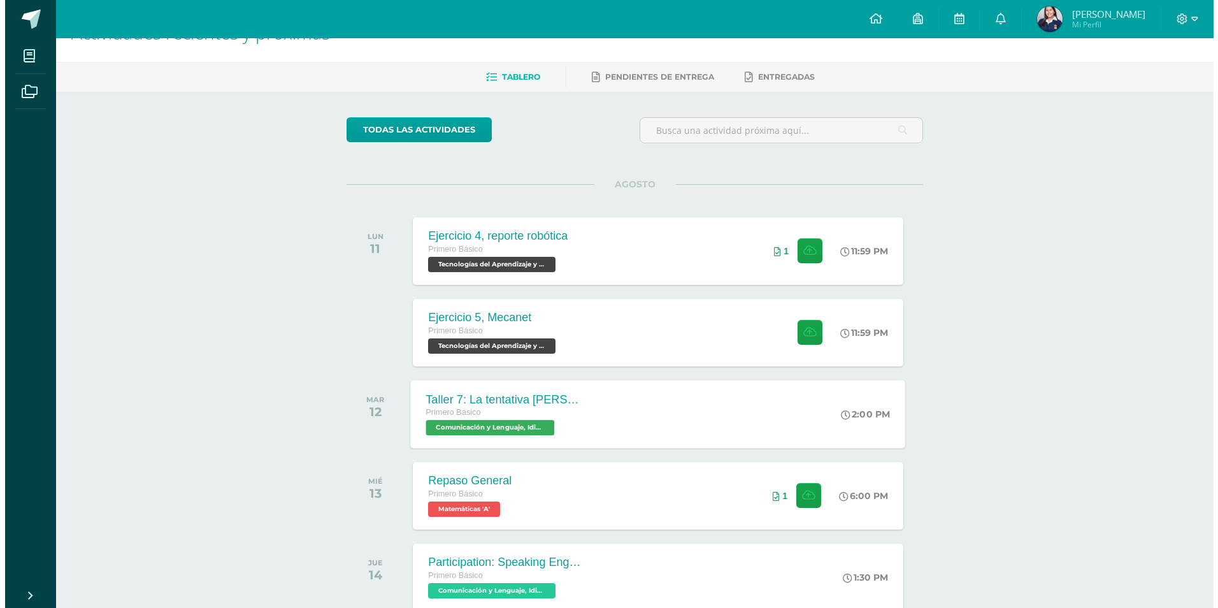
scroll to position [64, 0]
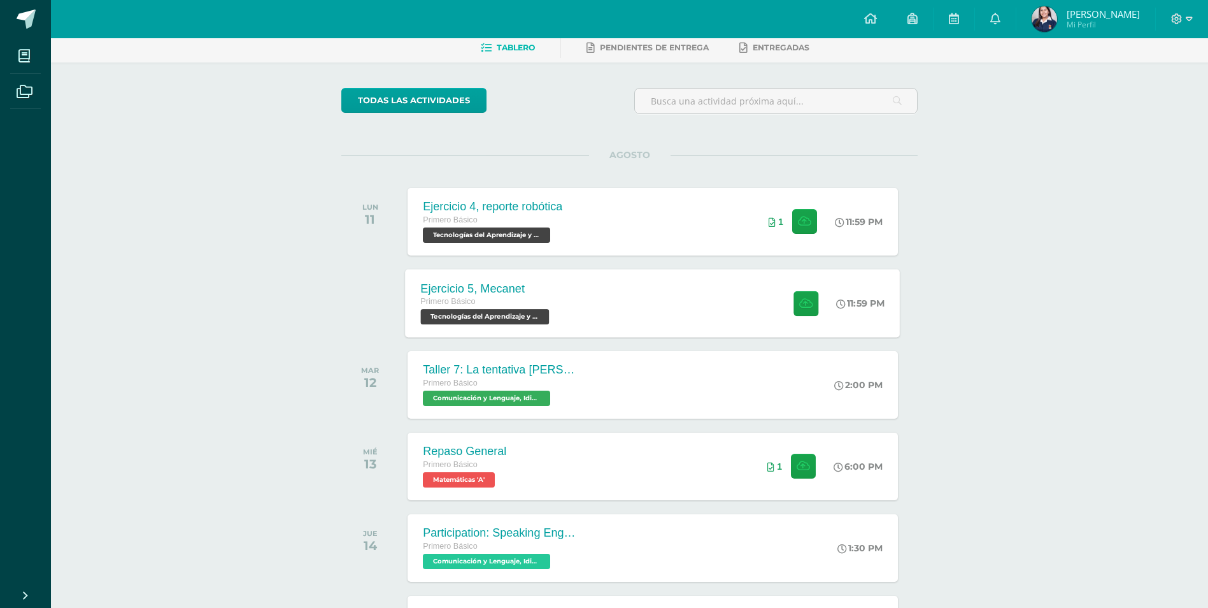
click at [586, 296] on div "Ejercicio 5, Mecanet Primero Básico Tecnologías del Aprendizaje y la Comunicaci…" at bounding box center [653, 303] width 495 height 68
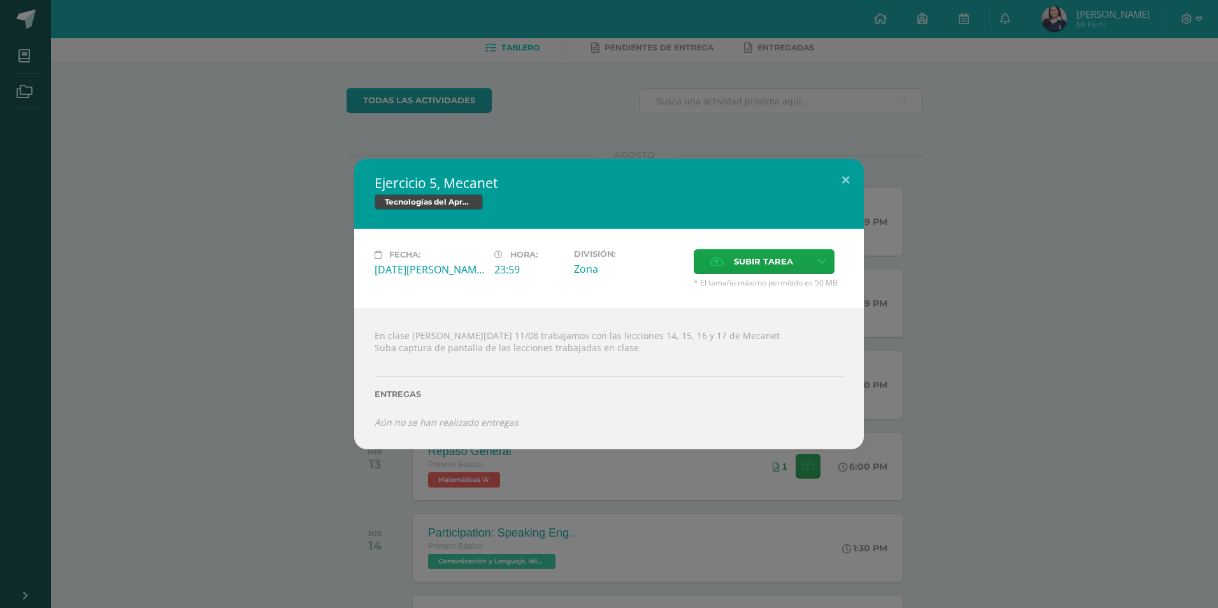
drag, startPoint x: 1013, startPoint y: 455, endPoint x: 999, endPoint y: 546, distance: 91.5
click at [1013, 475] on div "Ejercicio 5, Mecanet Tecnologías del Aprendizaje y la Comunicación Fecha: Lunes…" at bounding box center [609, 304] width 1218 height 608
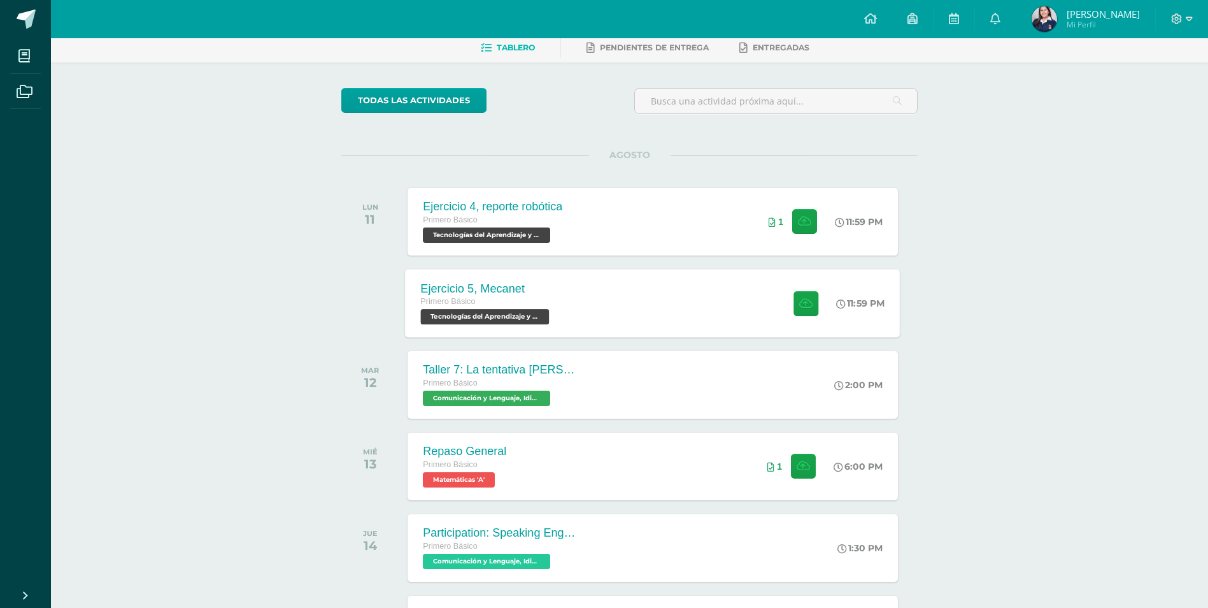
click at [644, 320] on div "Ejercicio 5, Mecanet Primero Básico Tecnologías del Aprendizaje y la Comunicaci…" at bounding box center [653, 303] width 495 height 68
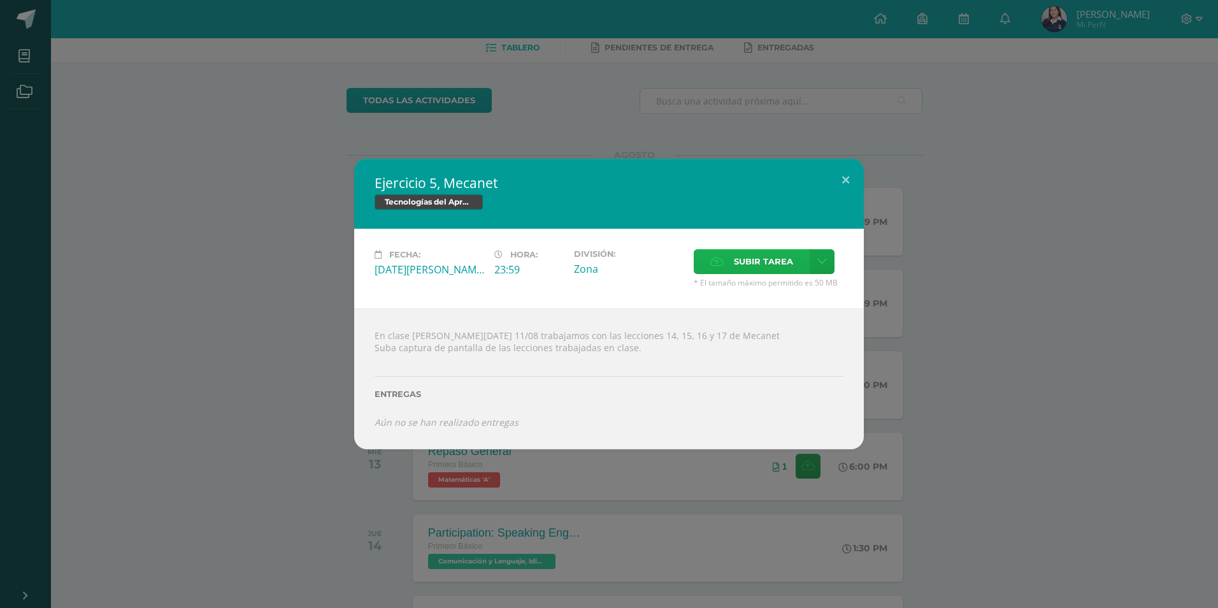
click at [789, 259] on span "Subir tarea" at bounding box center [763, 262] width 59 height 24
click at [0, 0] on input "Subir tarea" at bounding box center [0, 0] width 0 height 0
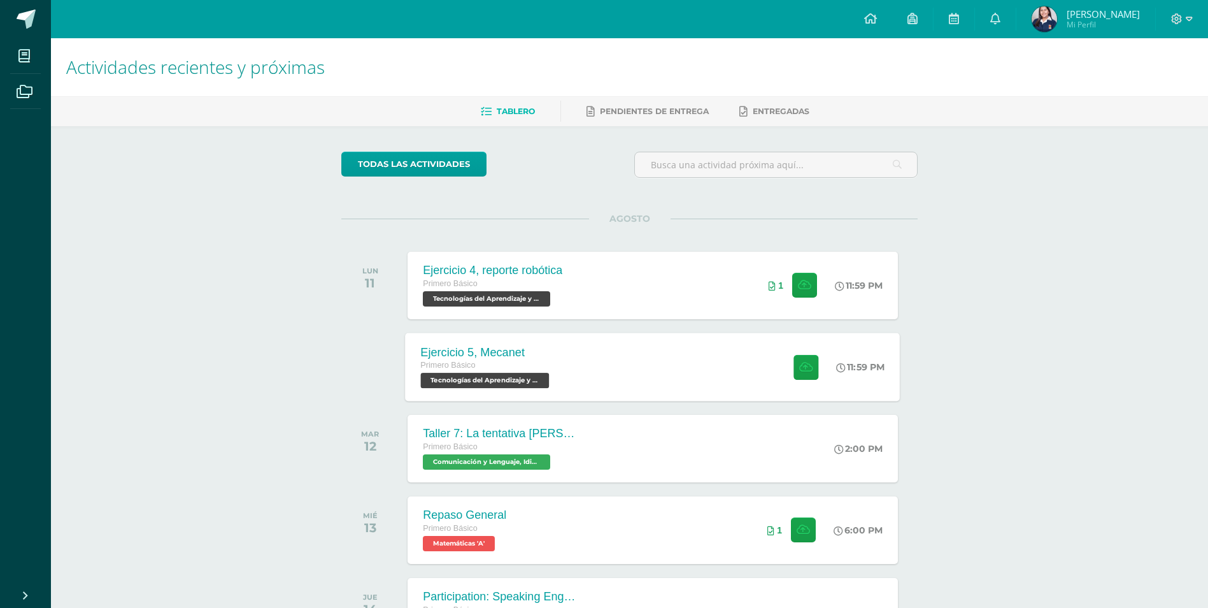
click at [738, 367] on div "Ejercicio 5, Mecanet Primero Básico Tecnologías del Aprendizaje y la Comunicaci…" at bounding box center [653, 366] width 495 height 68
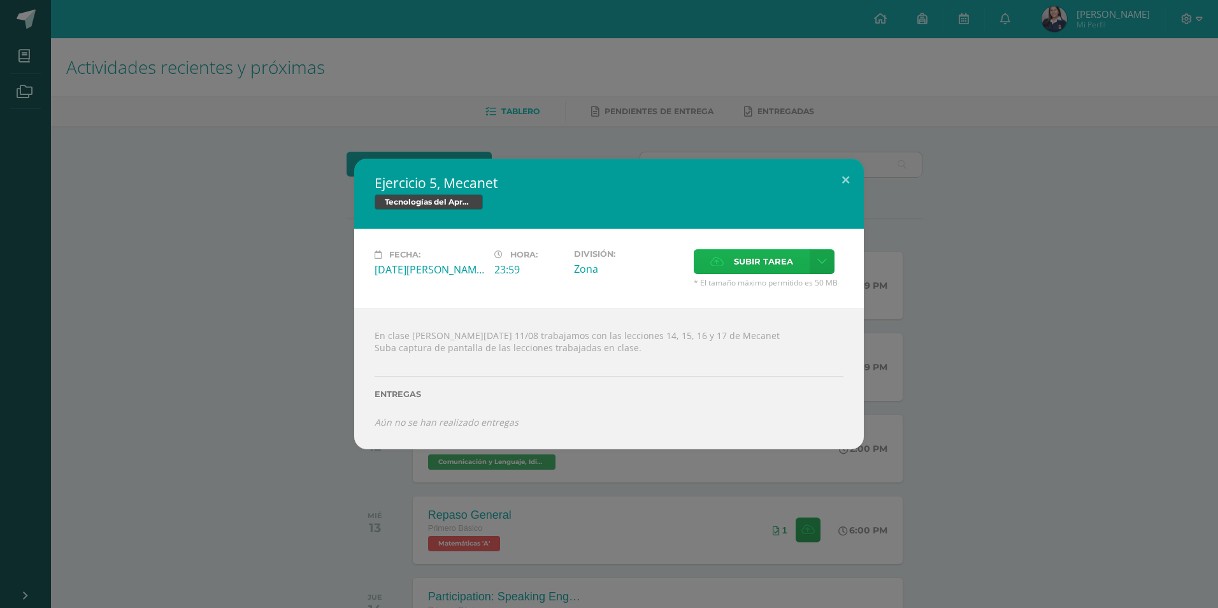
click at [793, 256] on label "Subir tarea" at bounding box center [752, 261] width 116 height 25
click at [0, 0] on input "Subir tarea" at bounding box center [0, 0] width 0 height 0
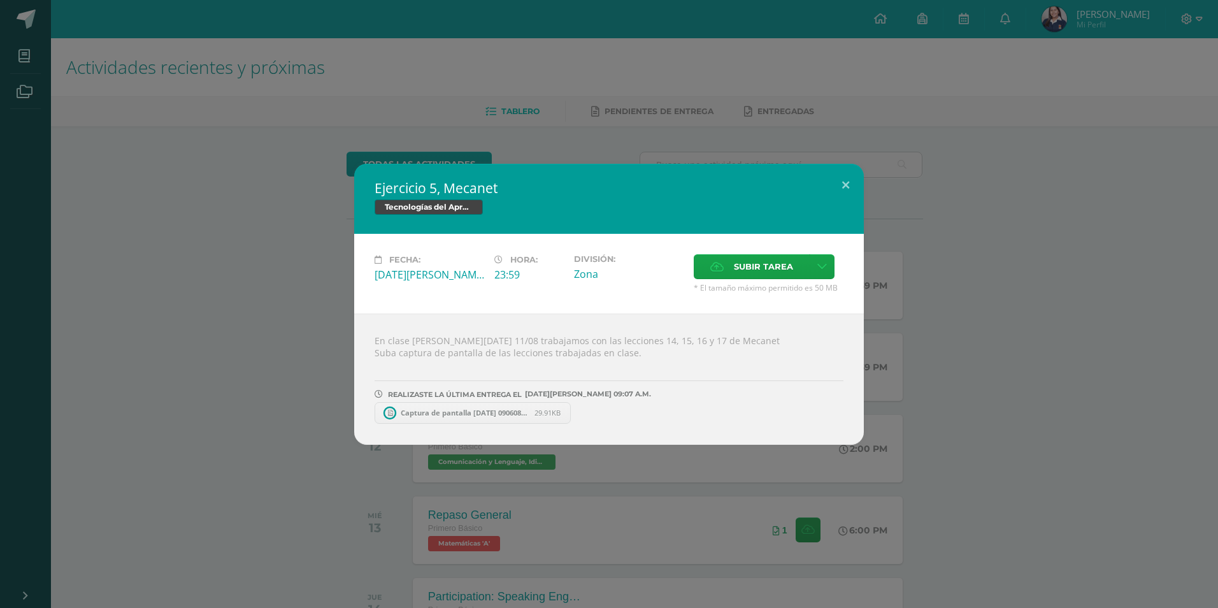
click at [479, 406] on link "Captura de pantalla [DATE] 090608.png 29.91KB" at bounding box center [472, 413] width 196 height 22
click at [851, 187] on button at bounding box center [845, 185] width 36 height 43
